Goal: Find specific page/section: Find specific page/section

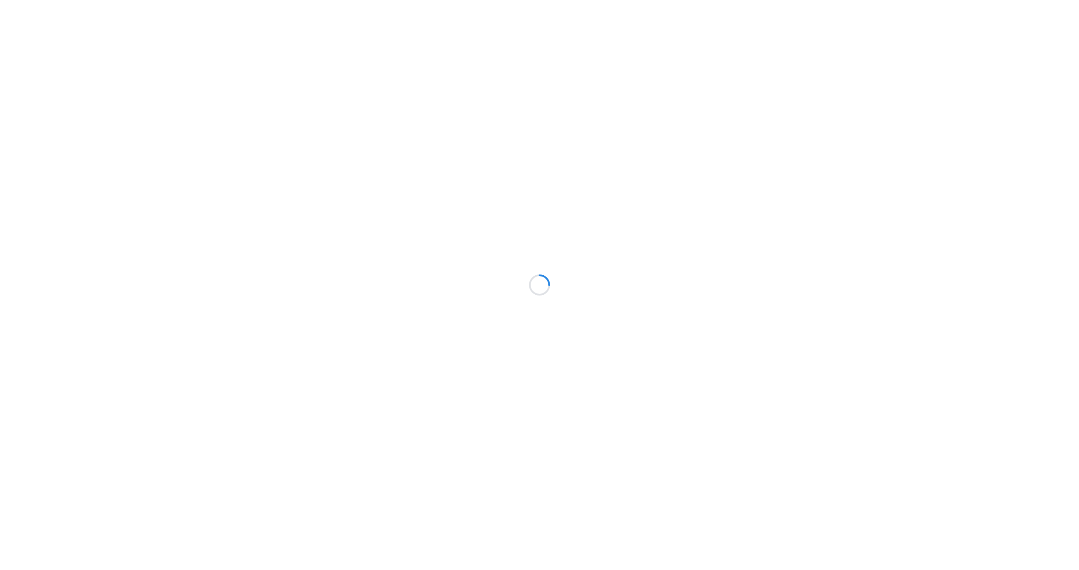
click at [872, 147] on div at bounding box center [539, 285] width 1079 height 570
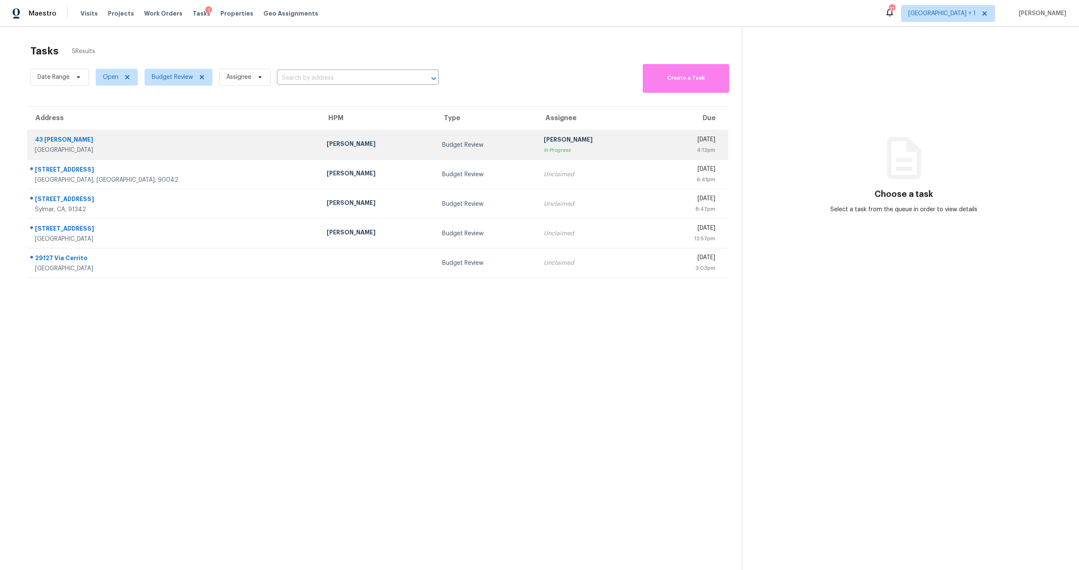
click at [544, 150] on div "In Progress" at bounding box center [595, 150] width 102 height 8
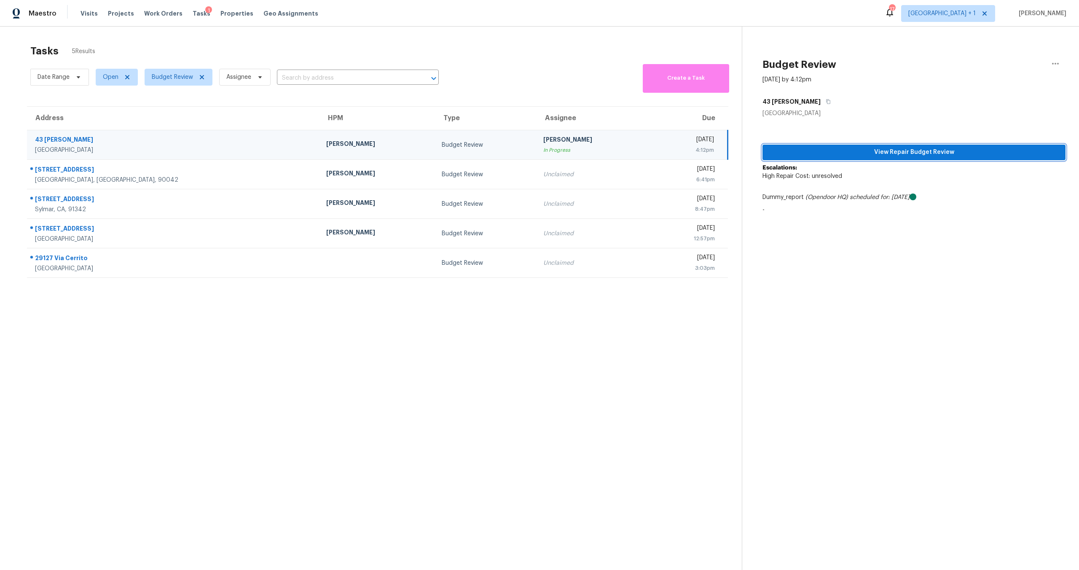
click at [907, 145] on button "View Repair Budget Review" at bounding box center [913, 153] width 303 height 16
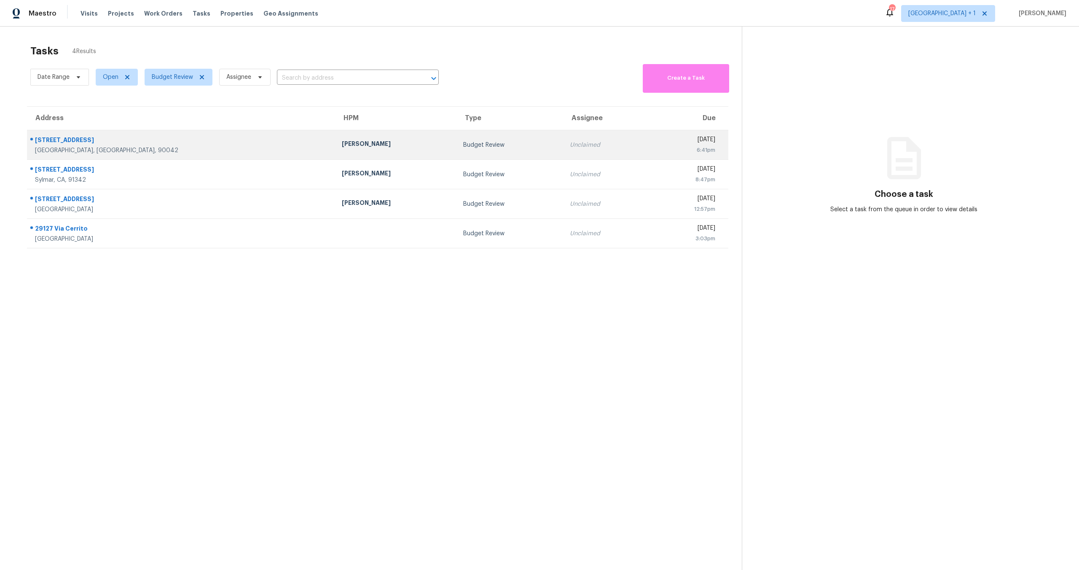
click at [655, 141] on div "[DATE]" at bounding box center [685, 140] width 60 height 11
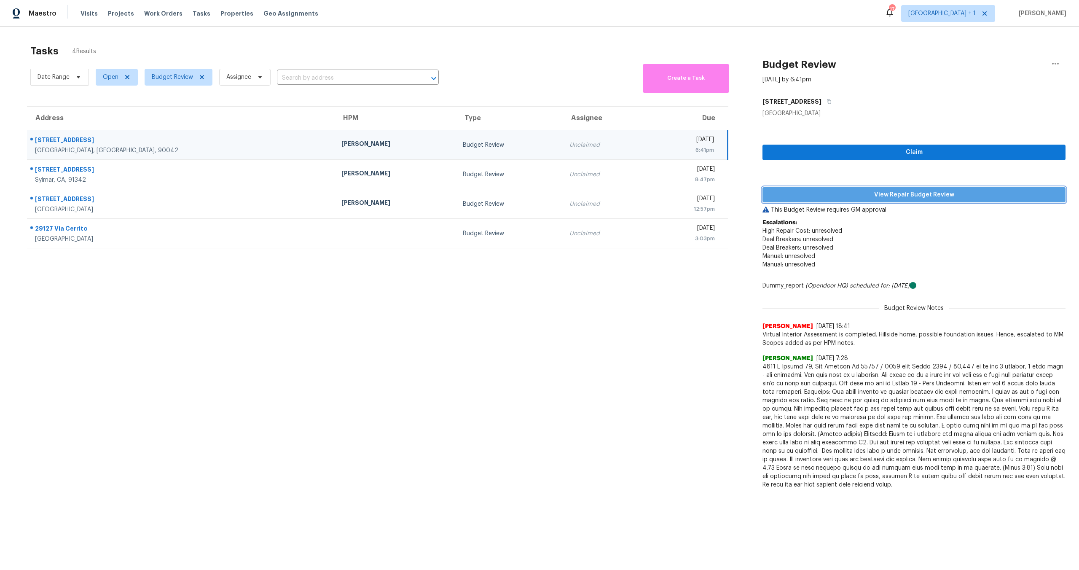
click at [953, 196] on span "View Repair Budget Review" at bounding box center [914, 195] width 290 height 11
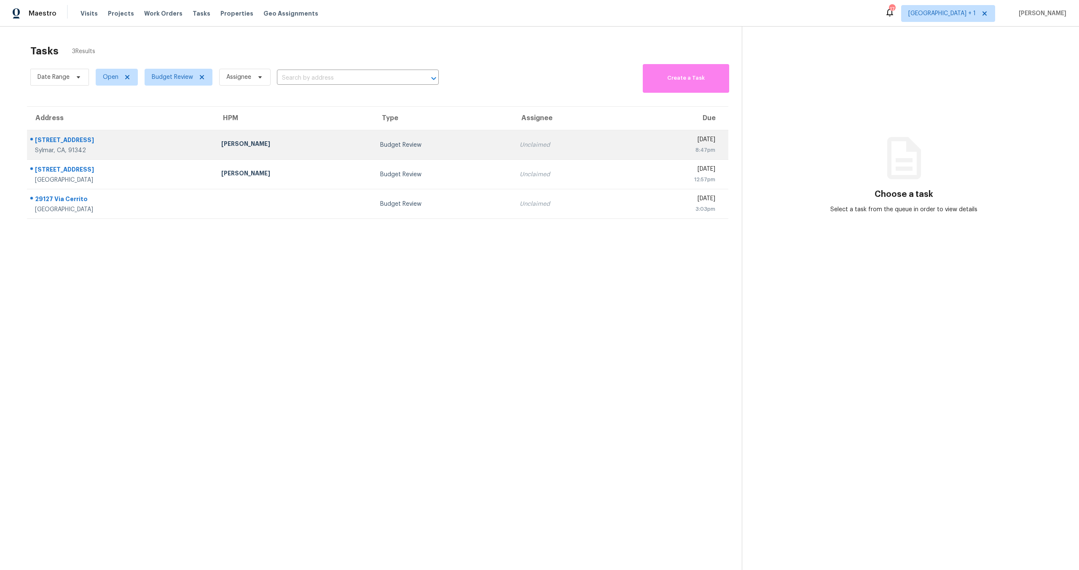
click at [325, 155] on td "[PERSON_NAME]" at bounding box center [293, 144] width 159 height 29
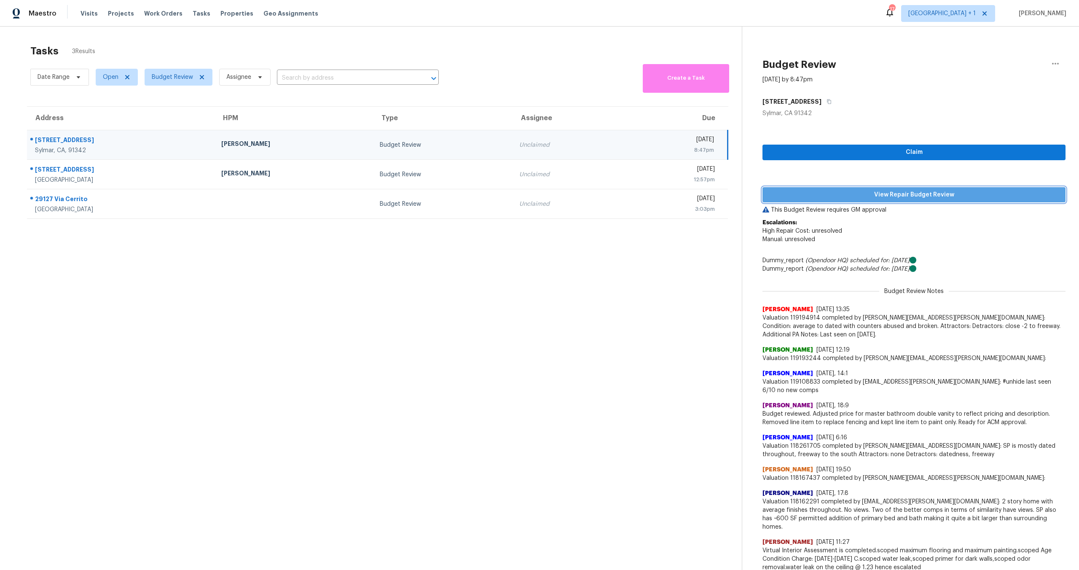
click at [865, 200] on button "View Repair Budget Review" at bounding box center [913, 195] width 303 height 16
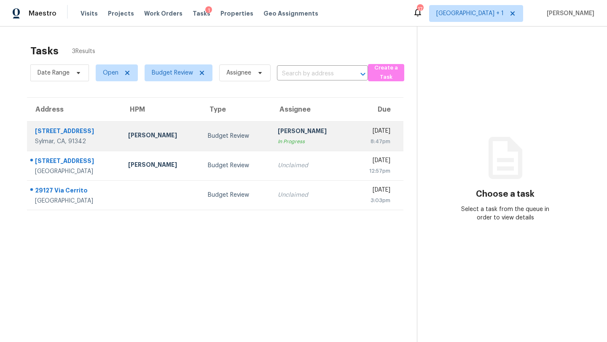
click at [54, 141] on div "Sylmar, CA, 91342" at bounding box center [75, 141] width 80 height 8
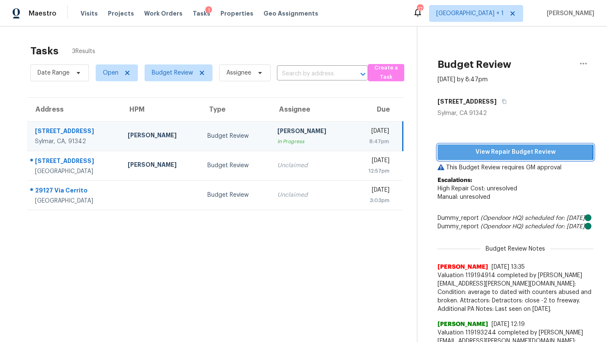
click at [472, 151] on span "View Repair Budget Review" at bounding box center [515, 152] width 142 height 11
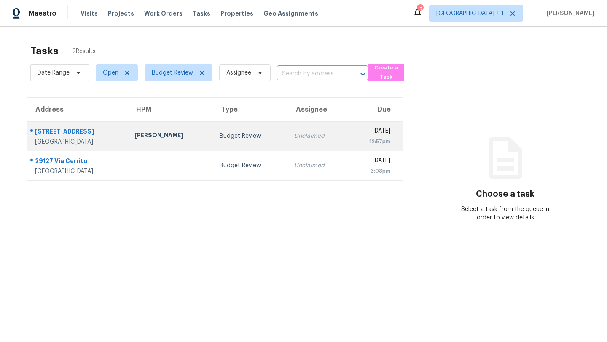
click at [294, 134] on div "Unclaimed" at bounding box center [317, 136] width 46 height 8
